Goal: Transaction & Acquisition: Purchase product/service

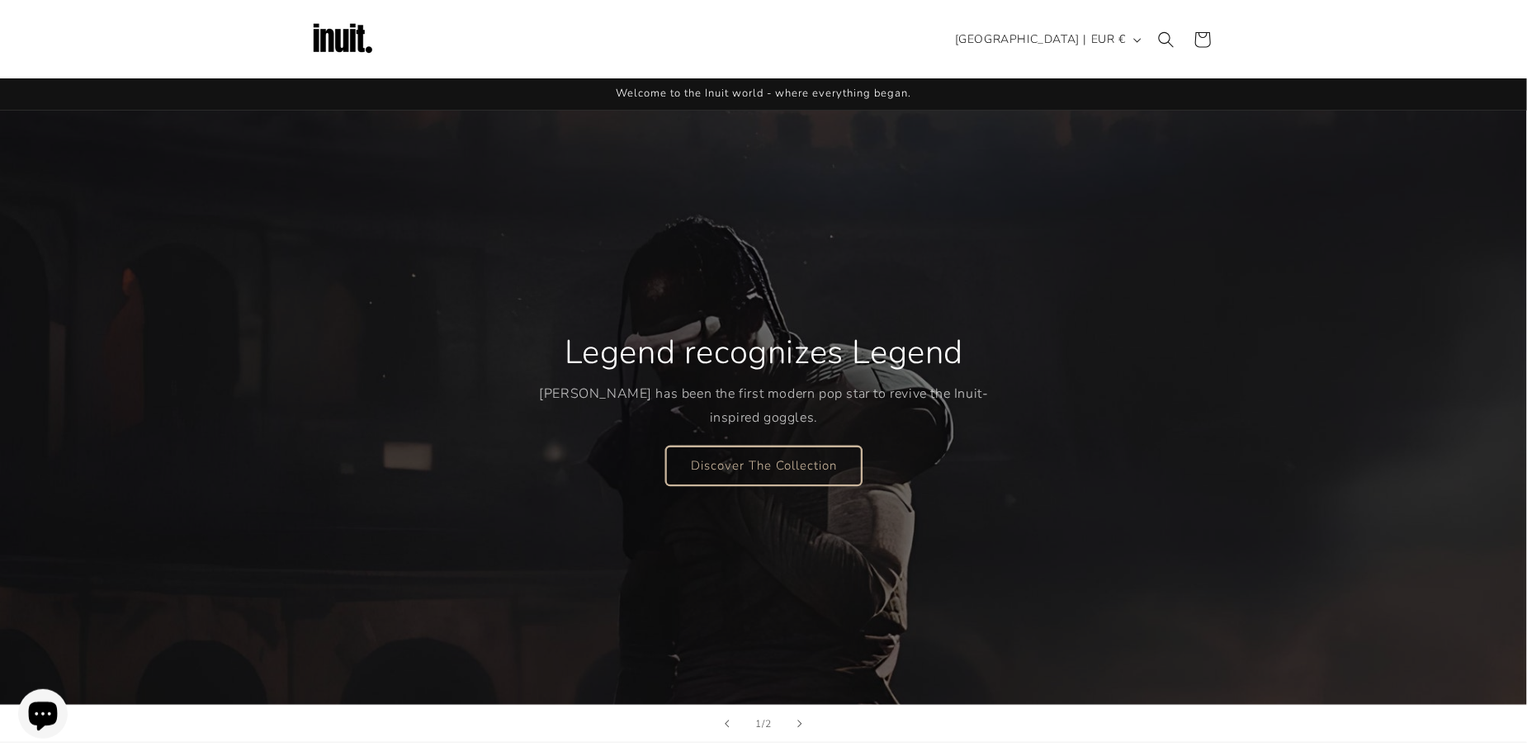
click at [747, 461] on link "Discover The Collection" at bounding box center [764, 465] width 196 height 39
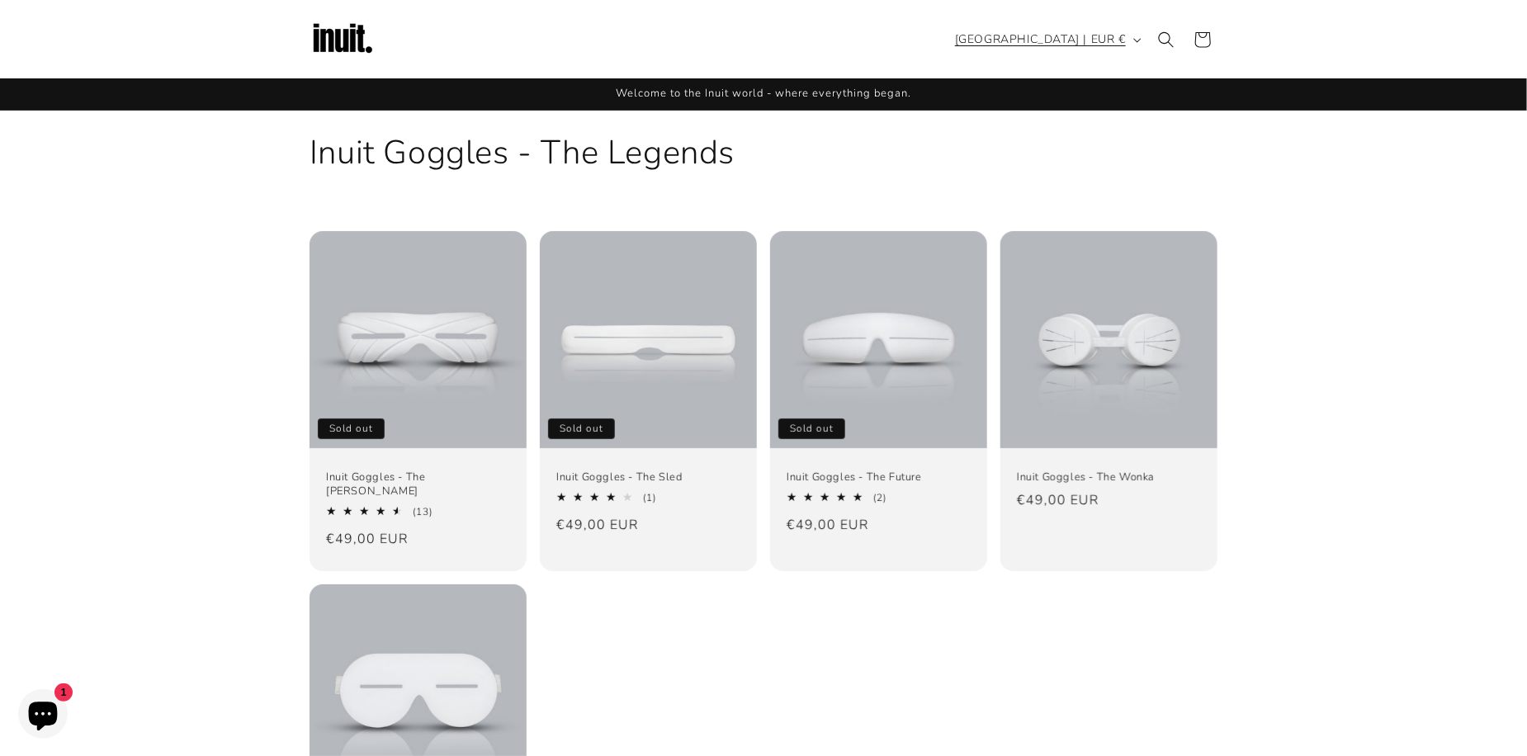
click at [1077, 39] on span "[GEOGRAPHIC_DATA] | EUR €" at bounding box center [1040, 39] width 171 height 17
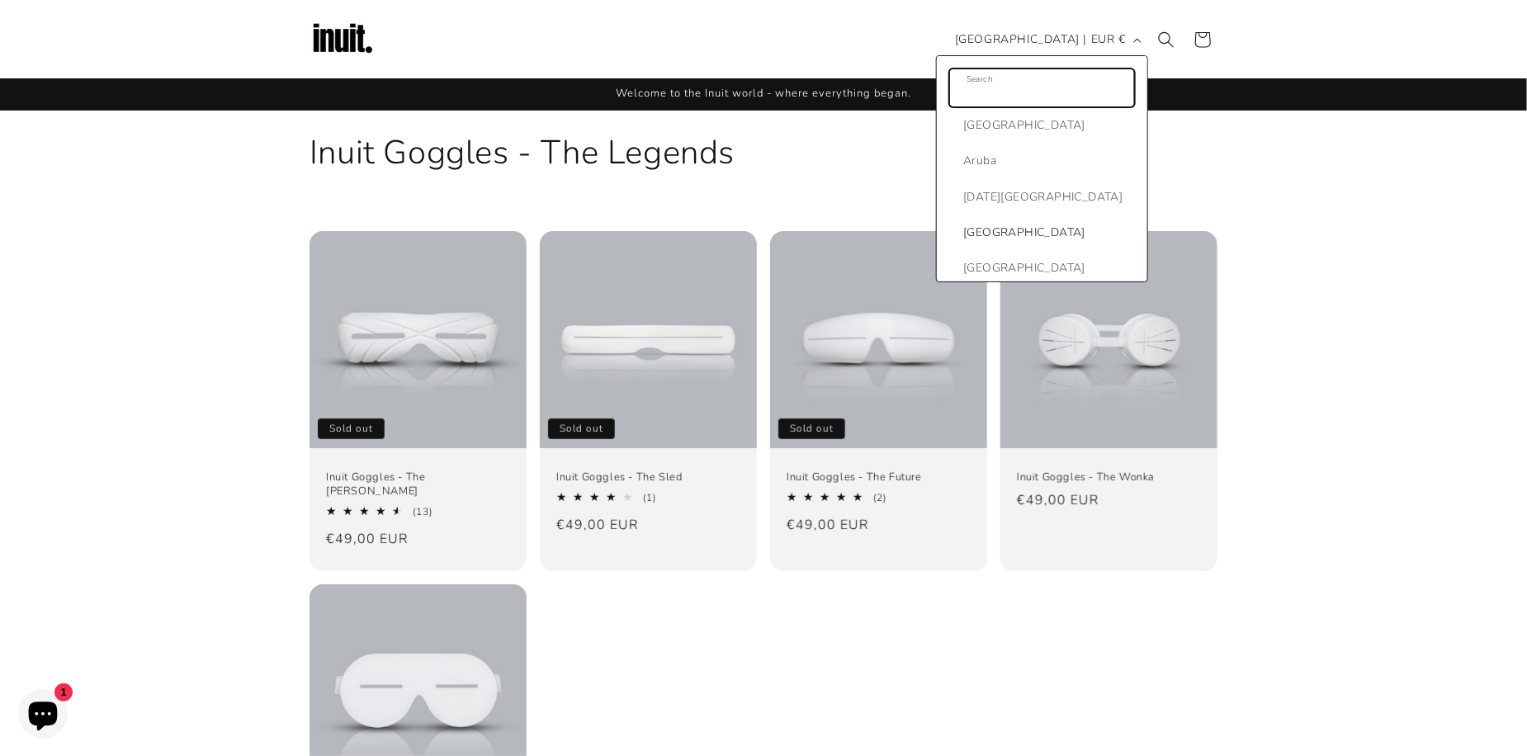
scroll to position [413, 0]
click at [1140, 40] on icon "button" at bounding box center [1136, 40] width 7 height 4
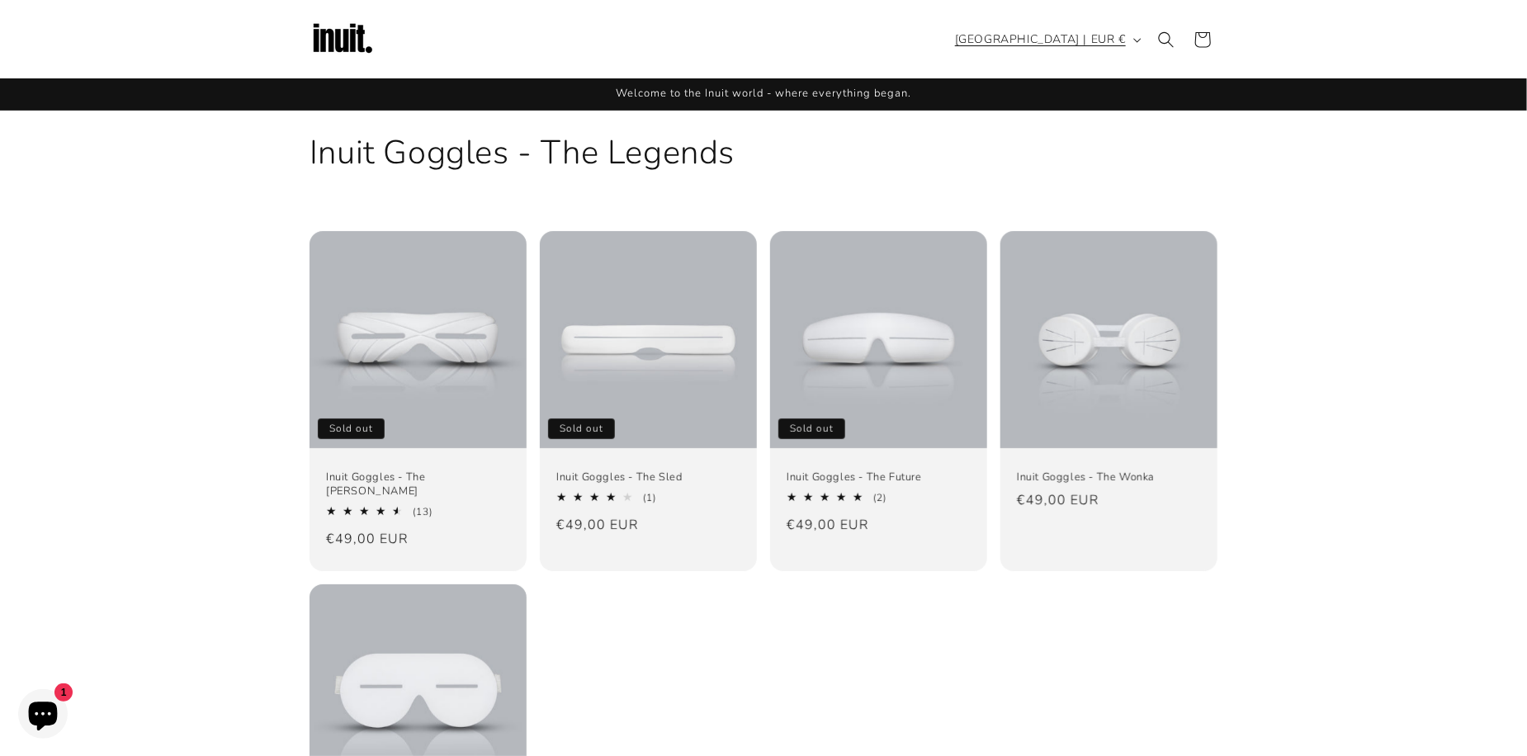
click at [1138, 40] on icon "button" at bounding box center [1137, 40] width 8 height 5
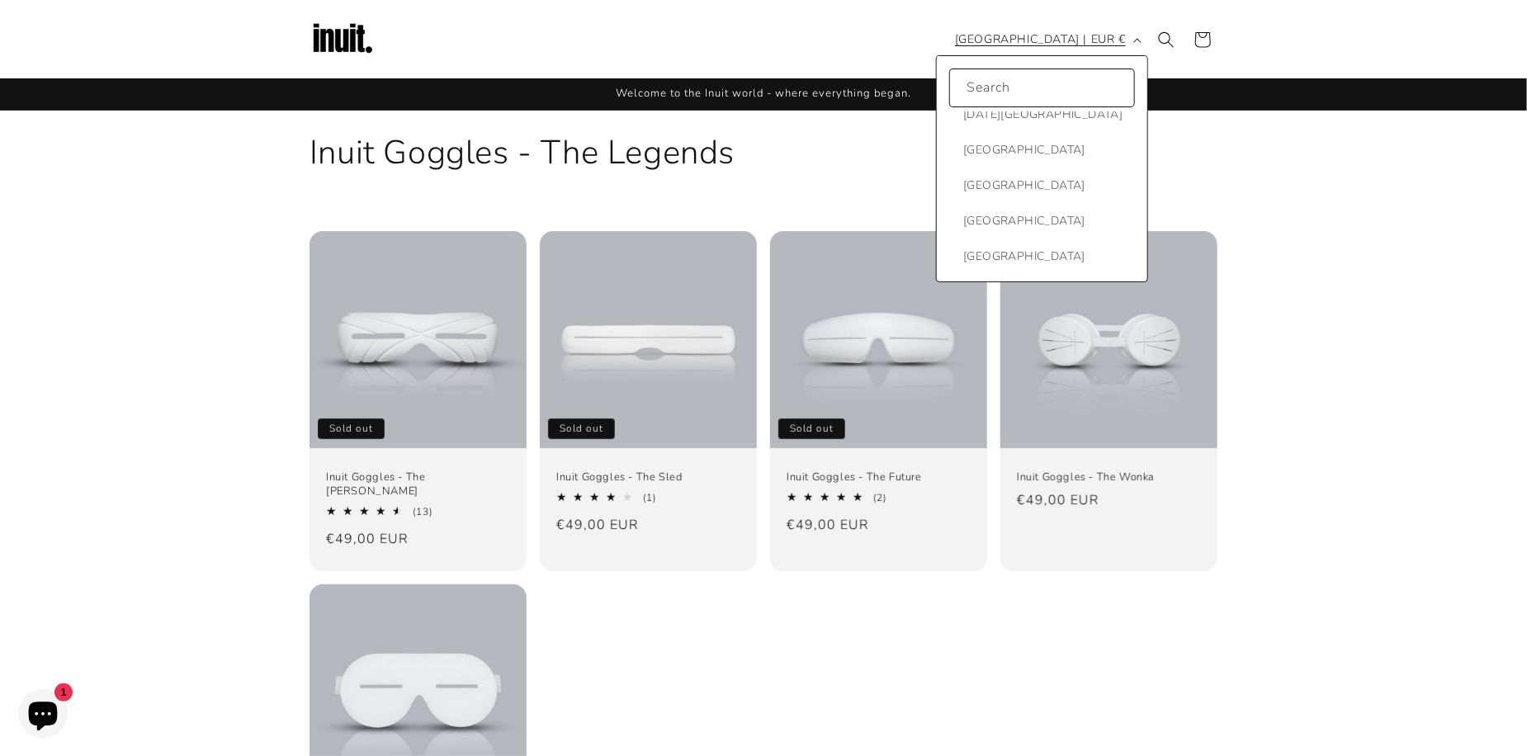
click at [1138, 40] on icon "button" at bounding box center [1136, 40] width 7 height 4
